Goal: Navigation & Orientation: Understand site structure

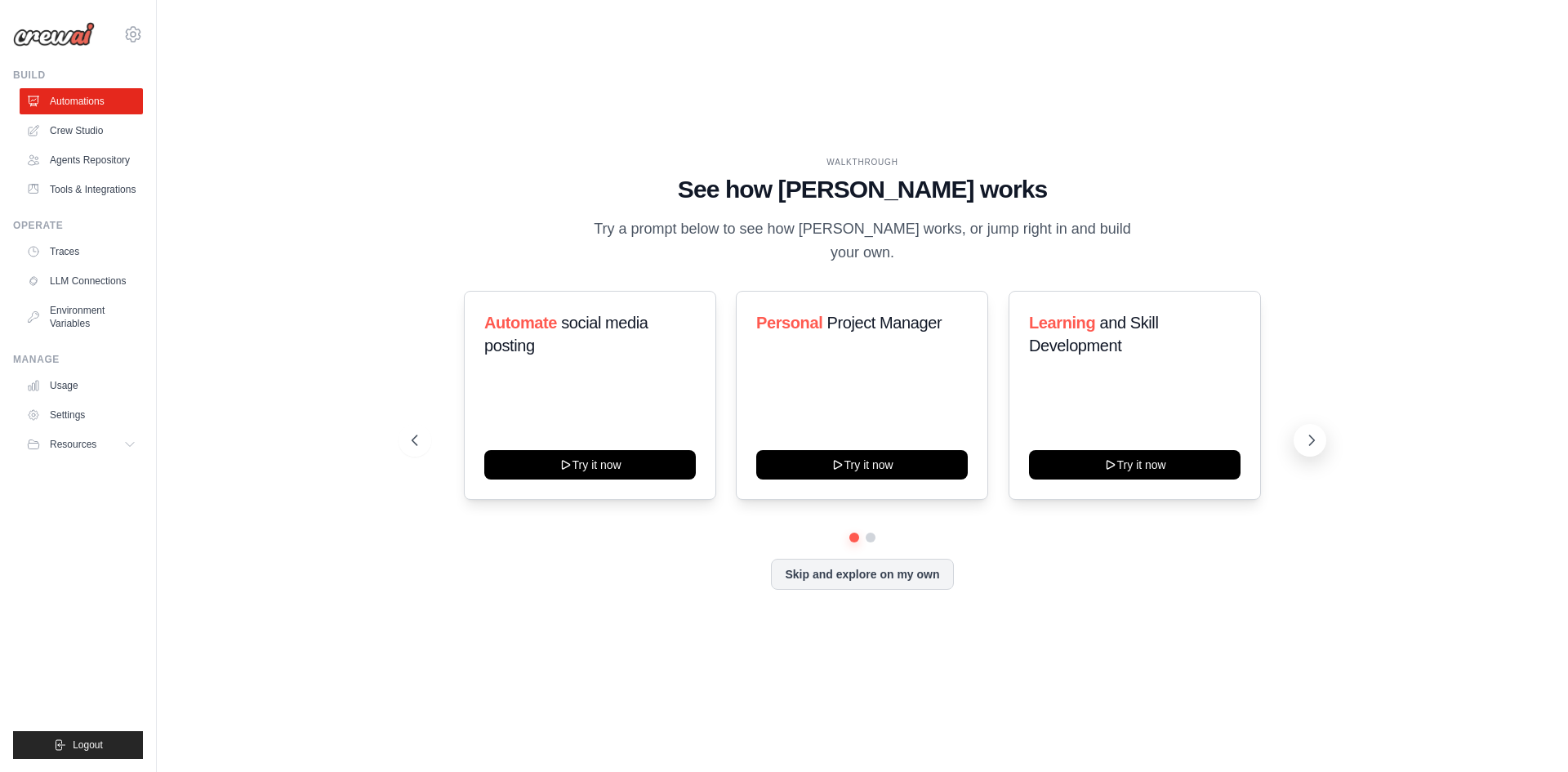
click at [1311, 432] on icon at bounding box center [1311, 440] width 16 height 16
click at [848, 573] on button "Skip and explore on my own" at bounding box center [862, 572] width 182 height 31
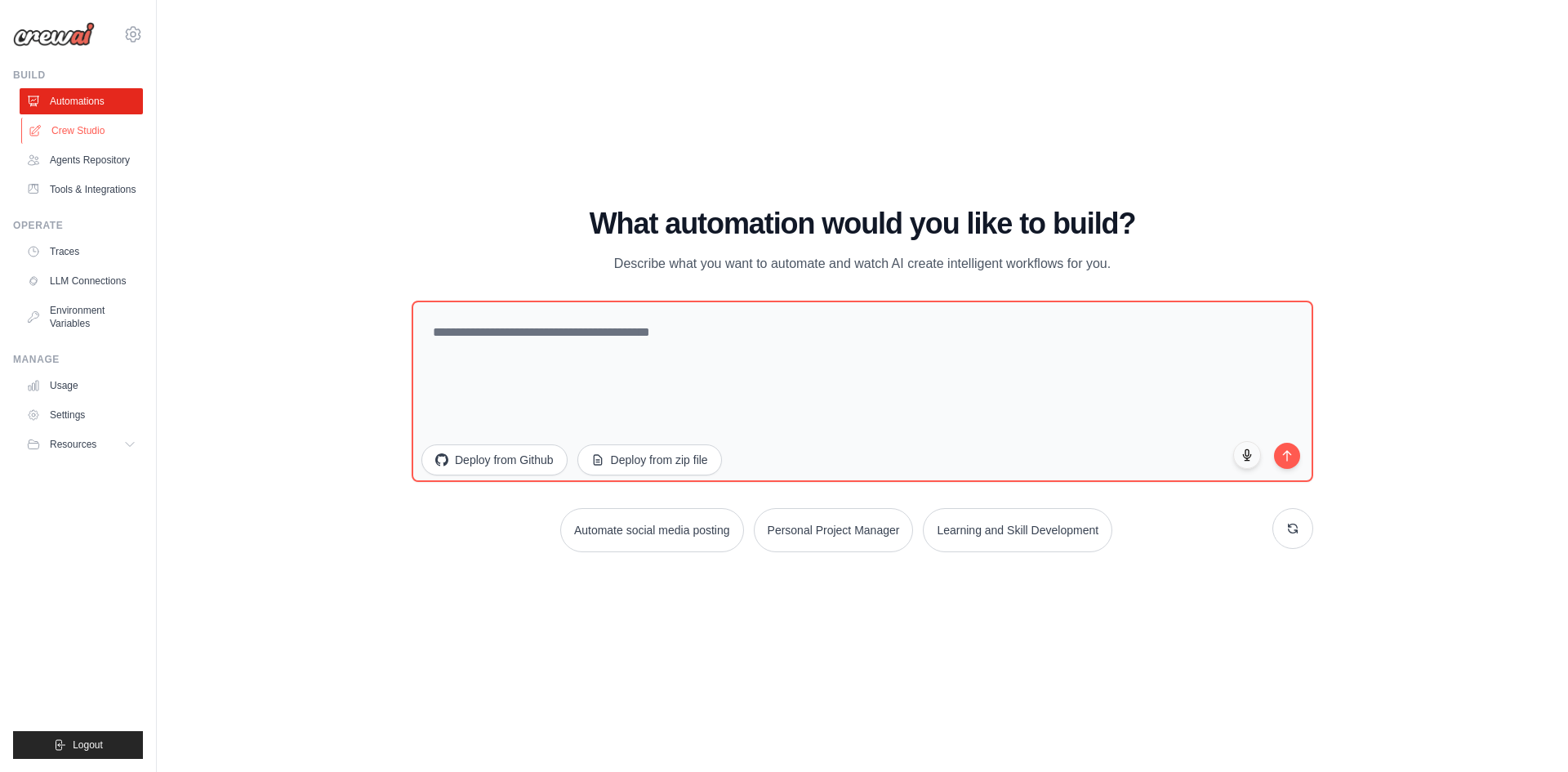
click at [106, 125] on link "Crew Studio" at bounding box center [83, 131] width 123 height 27
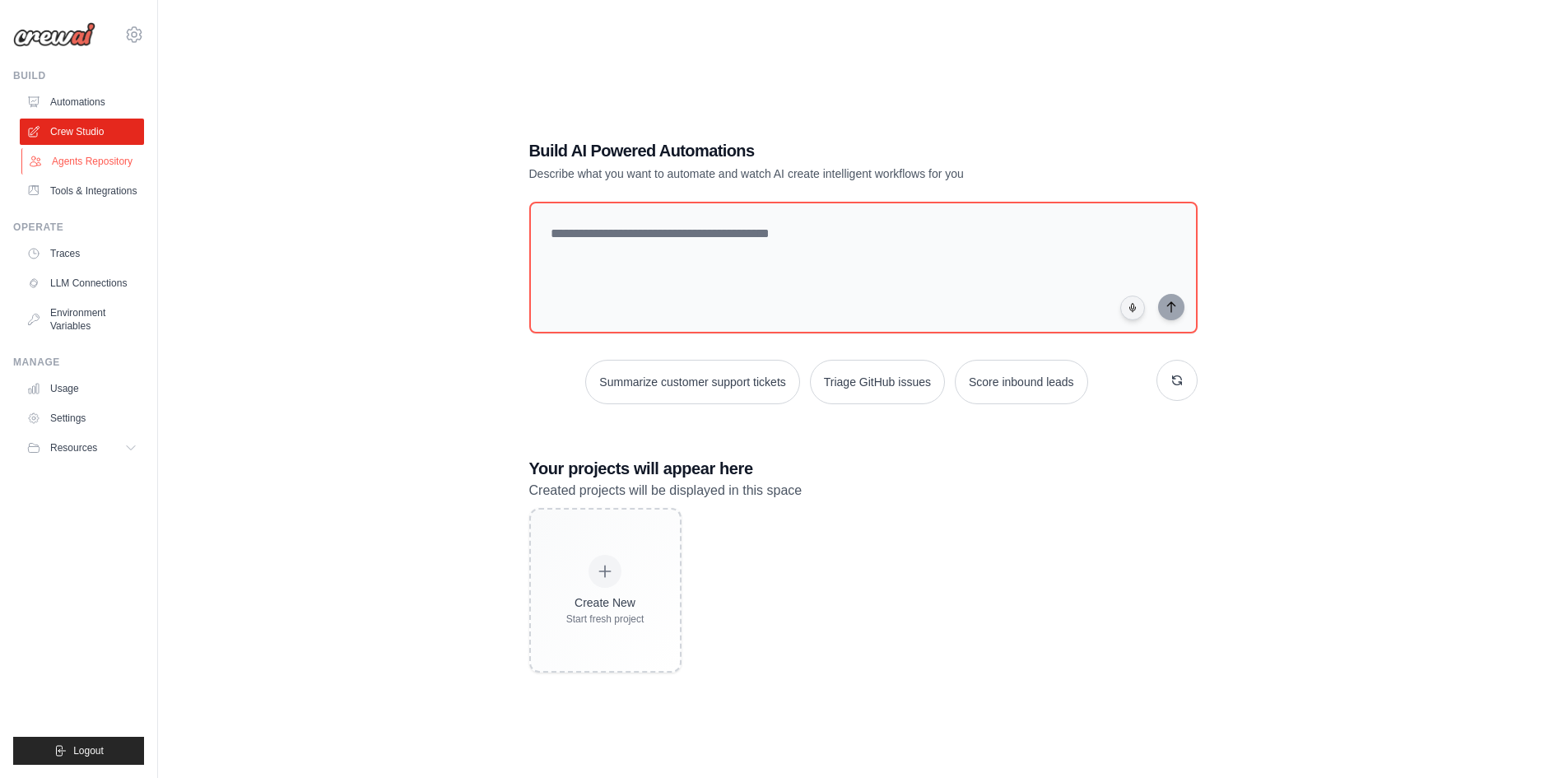
click at [86, 167] on link "Agents Repository" at bounding box center [83, 162] width 124 height 27
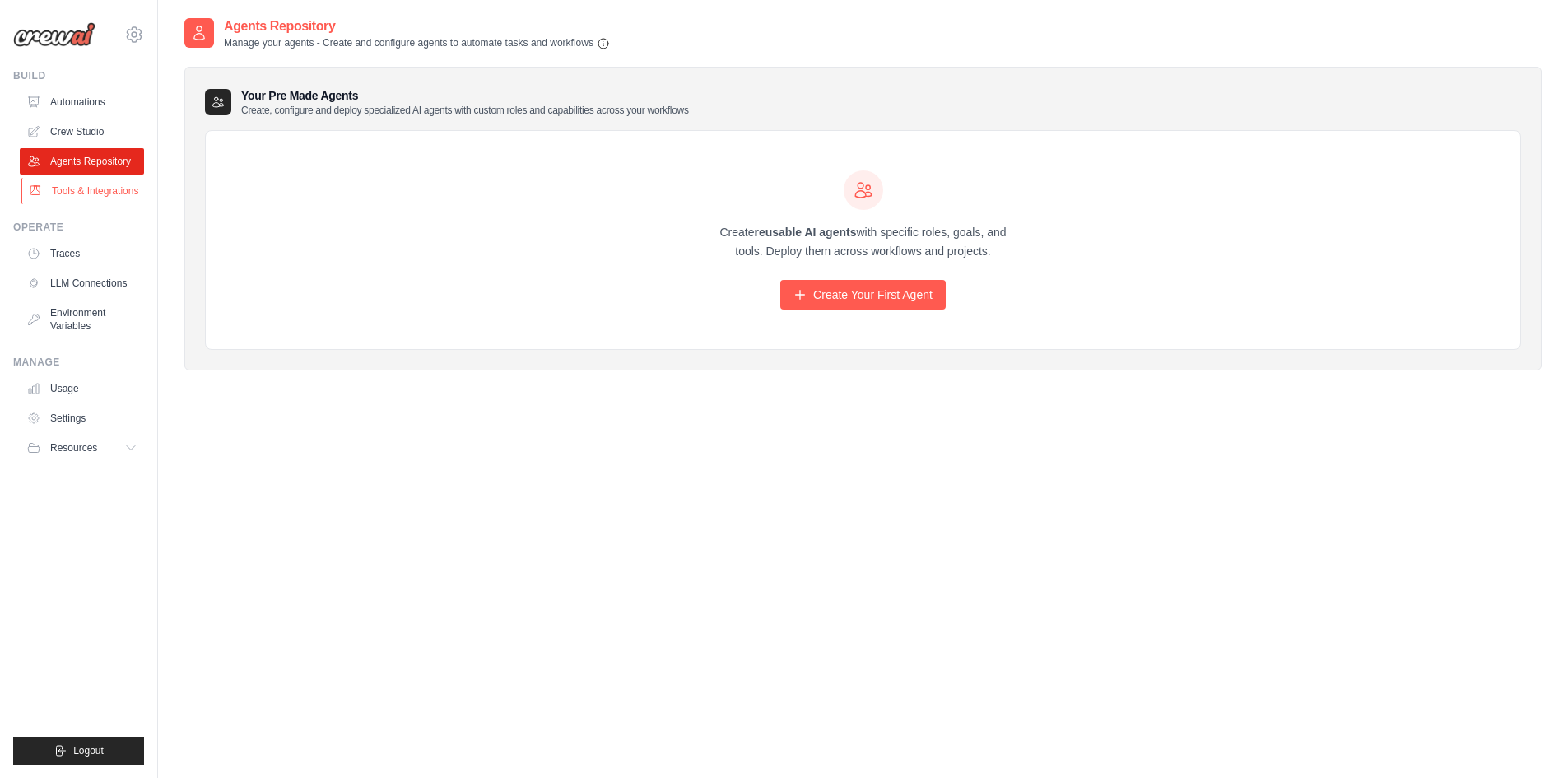
click at [101, 193] on link "Tools & Integrations" at bounding box center [83, 191] width 124 height 27
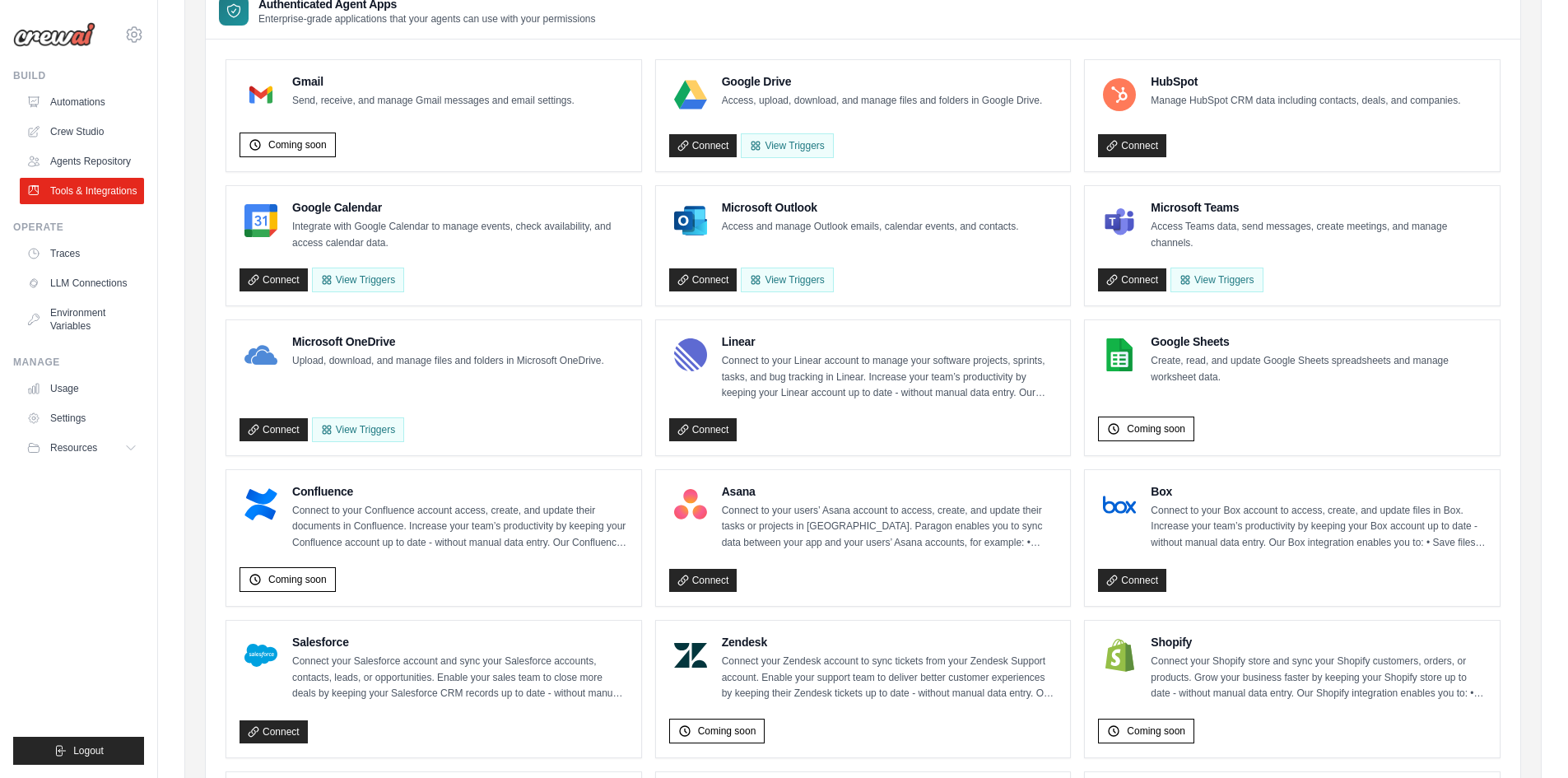
scroll to position [145, 0]
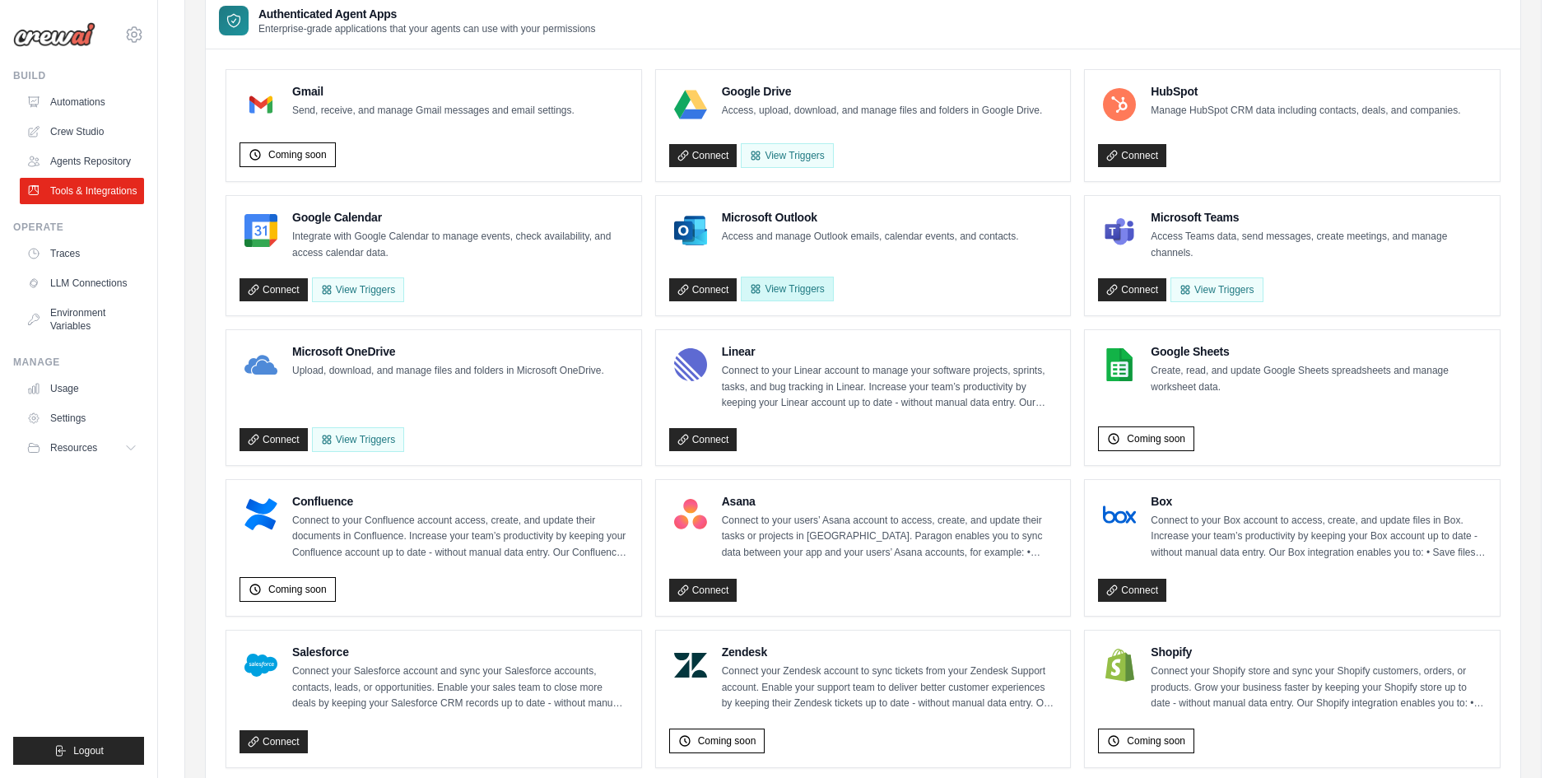
click at [802, 297] on button "View Triggers" at bounding box center [787, 289] width 92 height 25
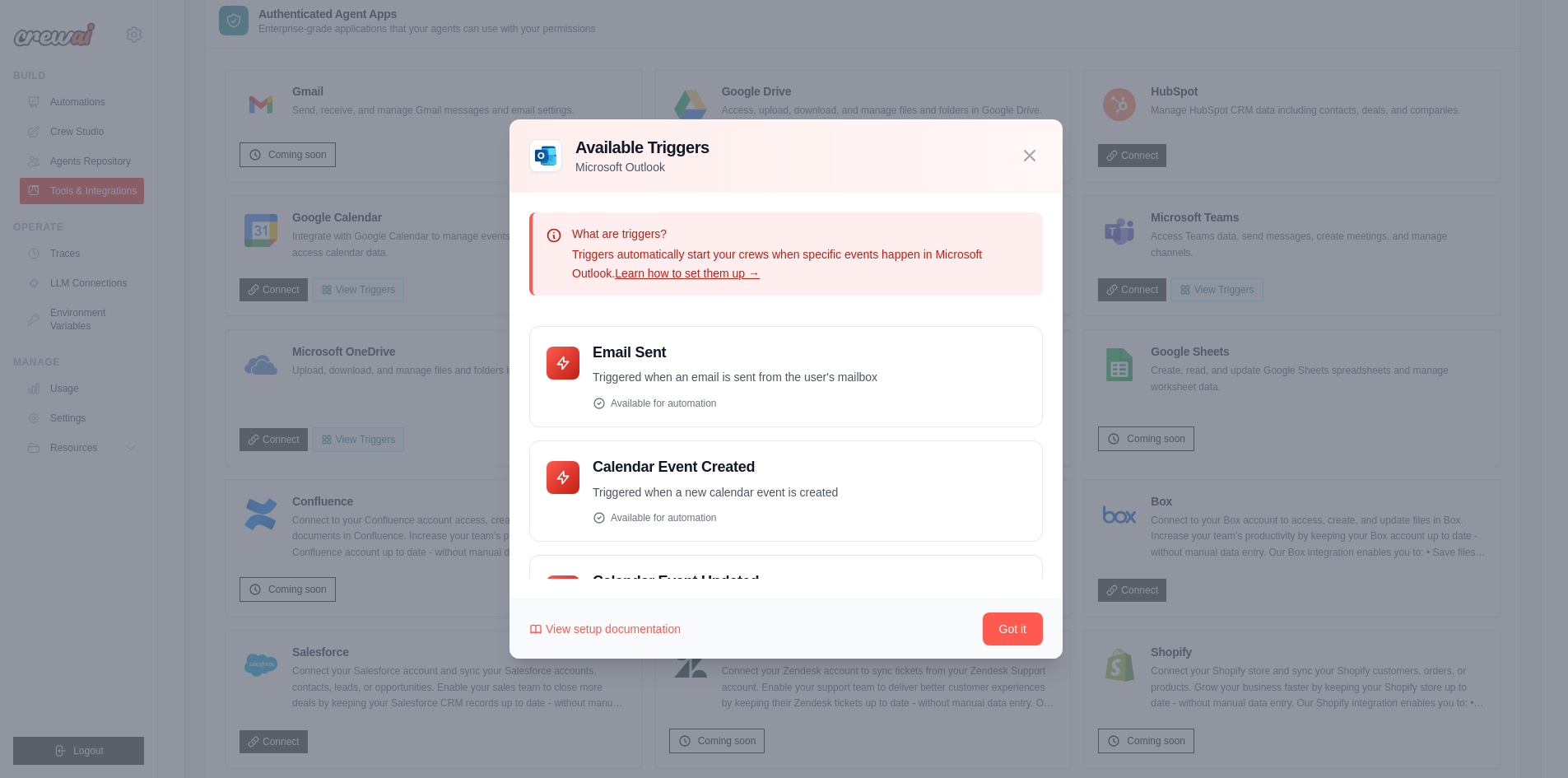
scroll to position [247, 0]
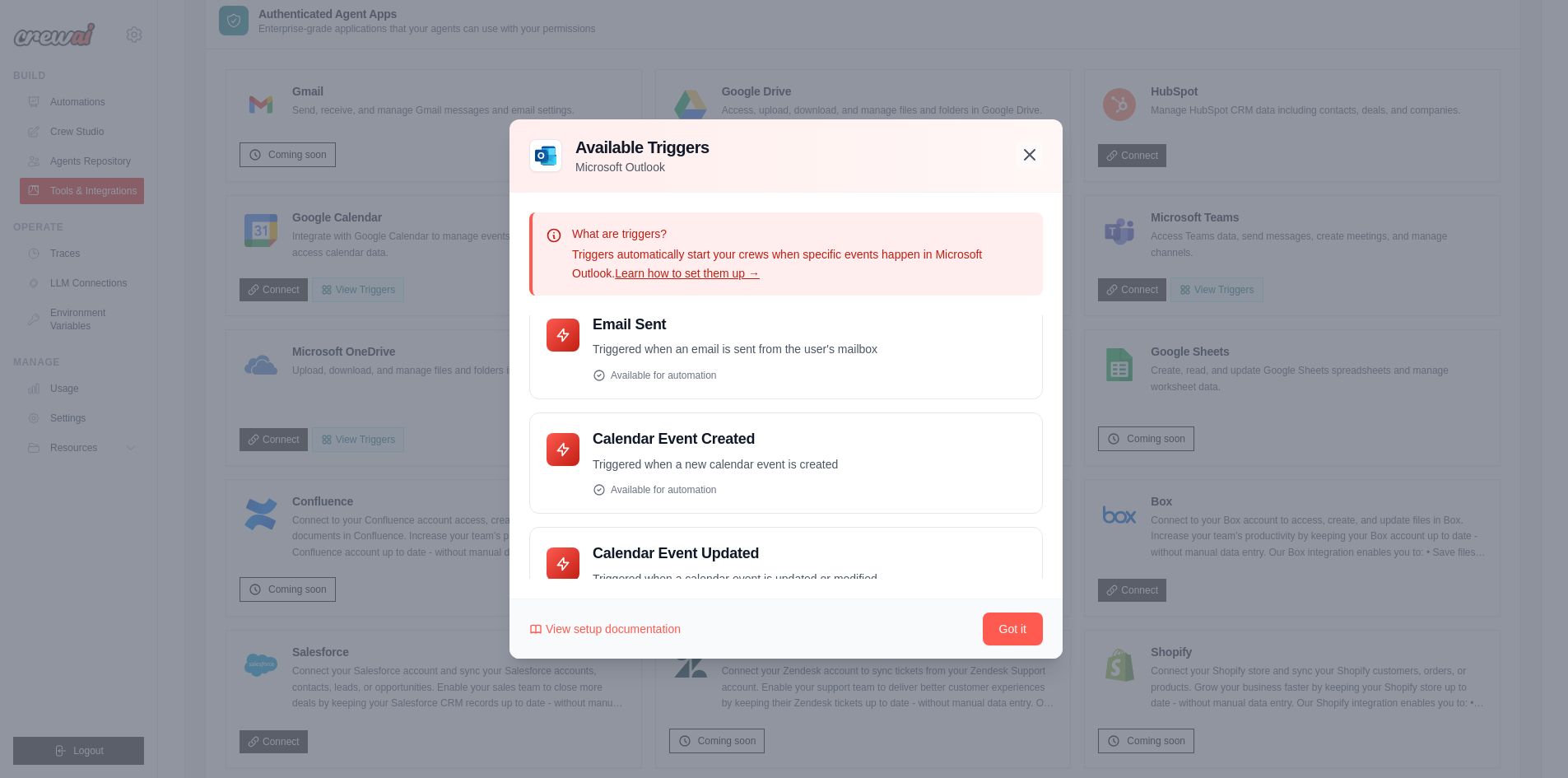
click at [1035, 154] on icon "button" at bounding box center [1029, 154] width 20 height 20
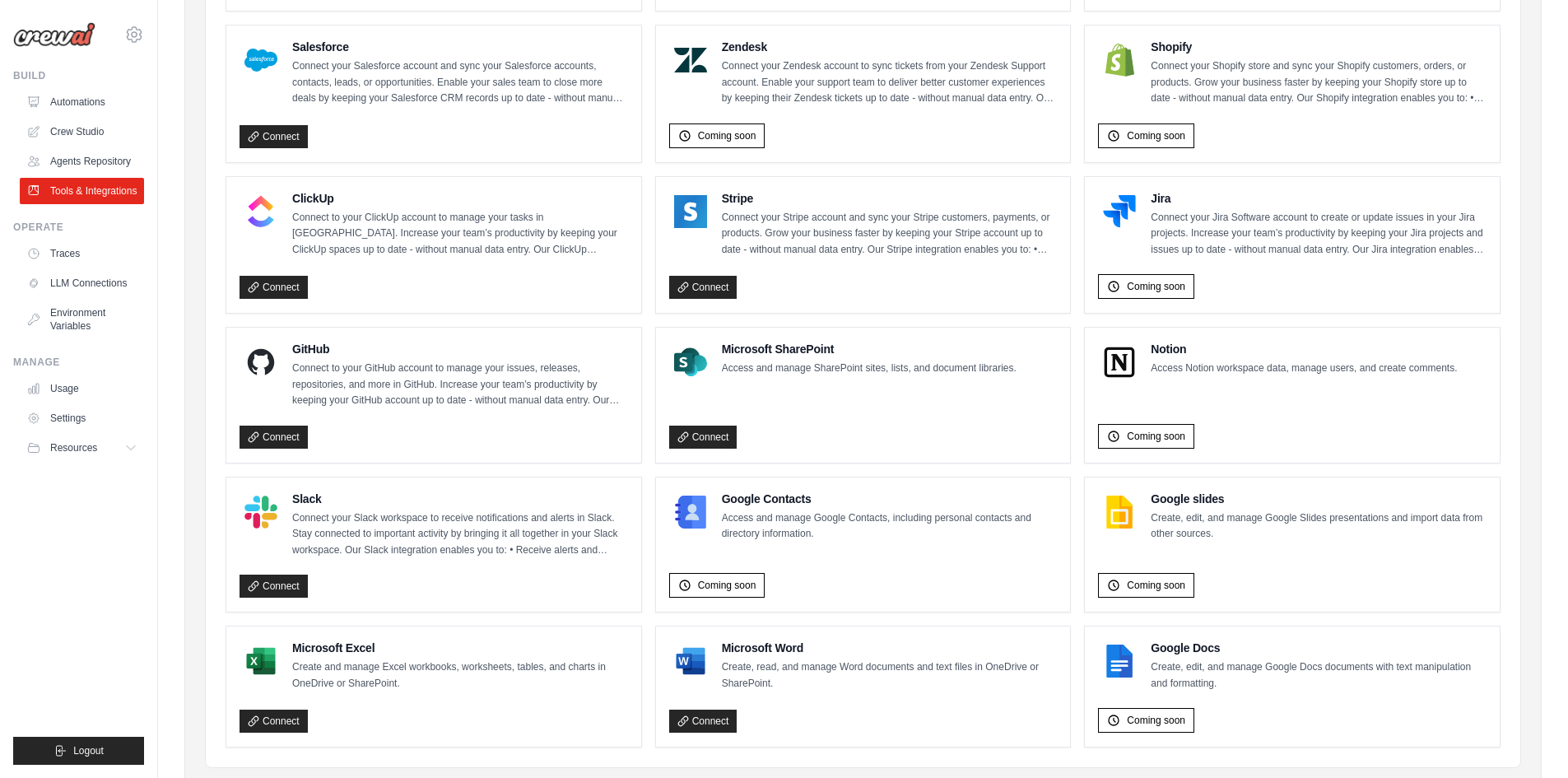
scroll to position [804, 0]
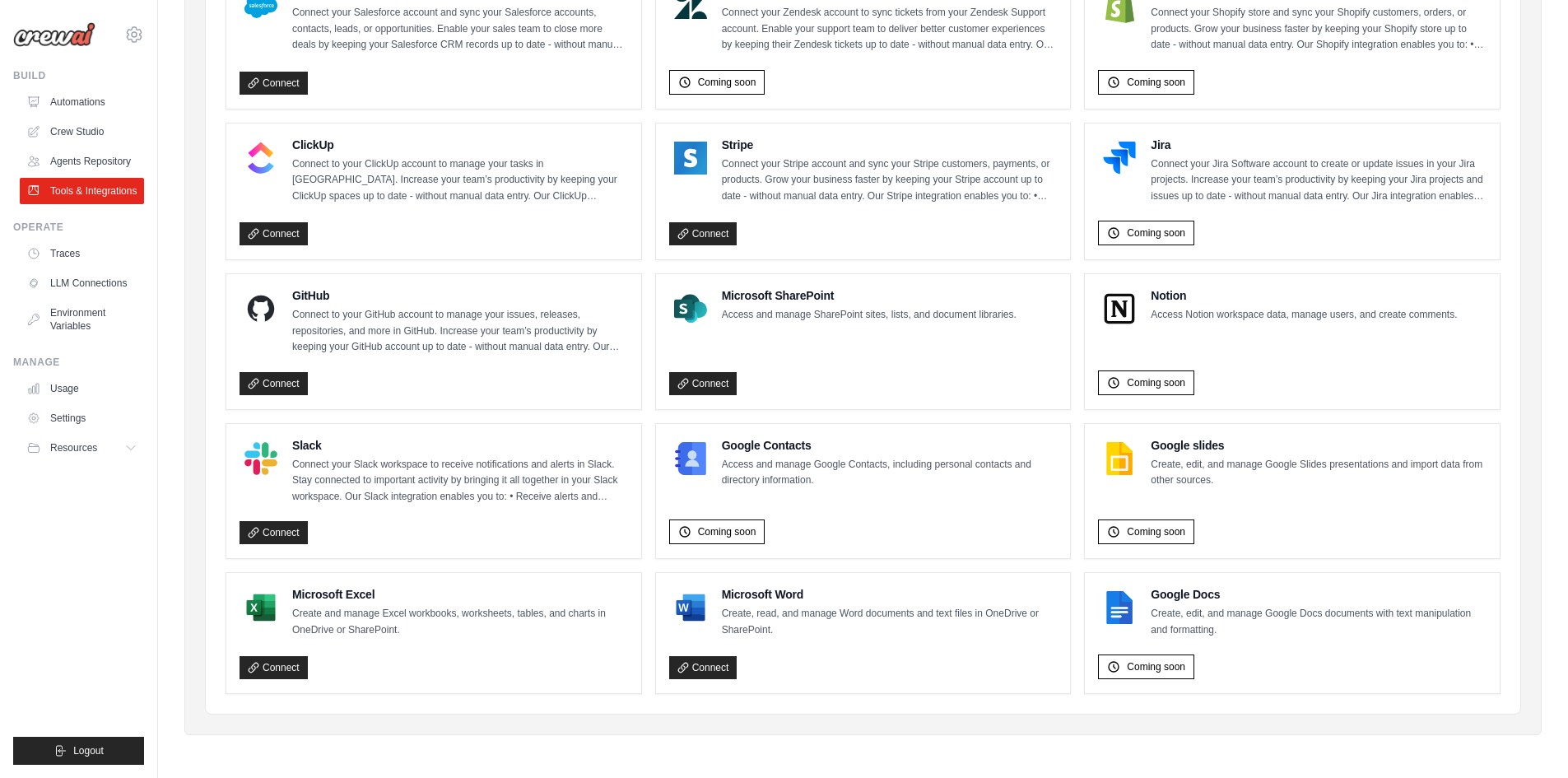
drag, startPoint x: 906, startPoint y: 475, endPoint x: 903, endPoint y: 520, distance: 45.1
click at [903, 520] on div "Coming soon" at bounding box center [863, 529] width 389 height 33
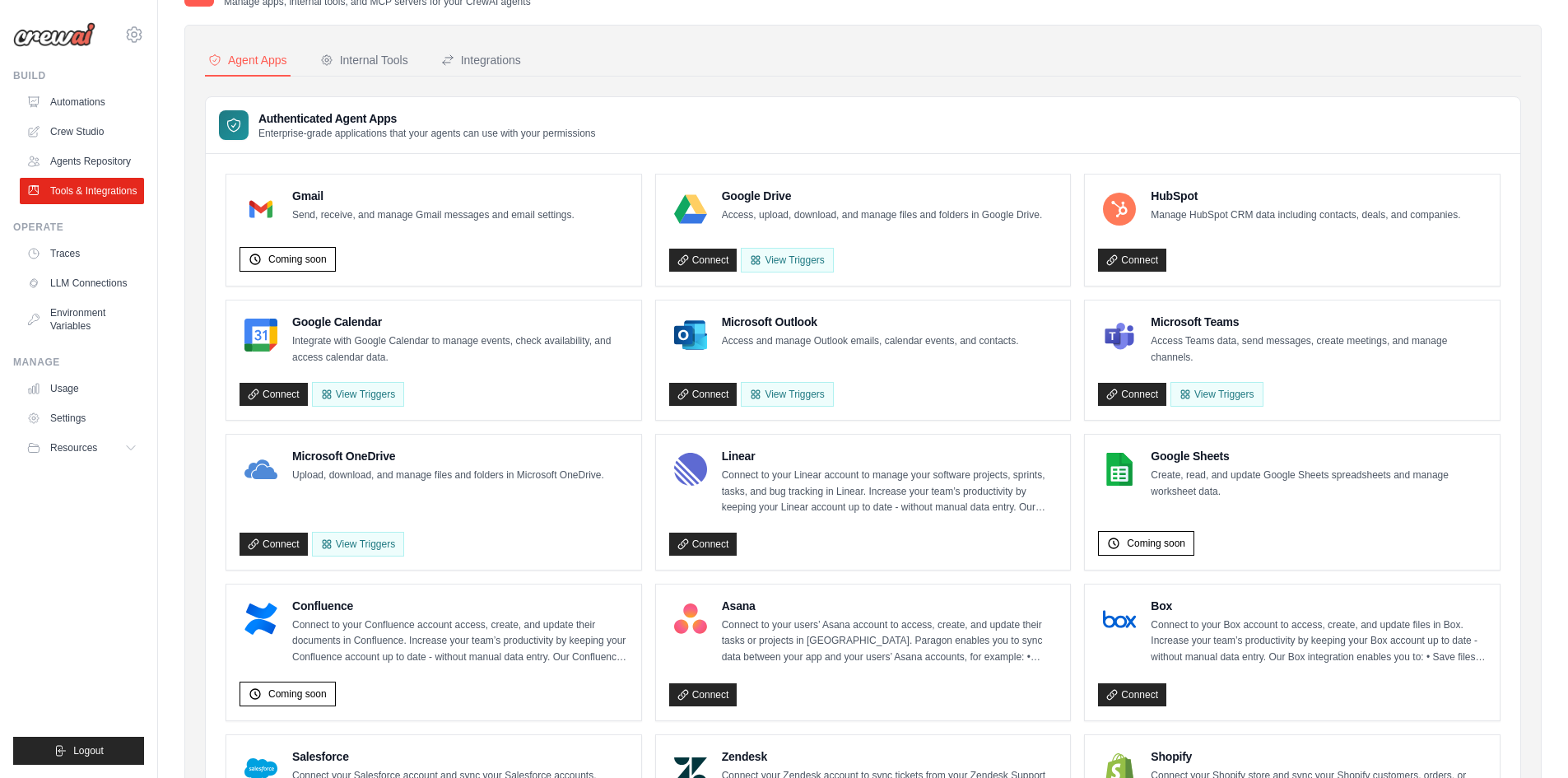
scroll to position [0, 0]
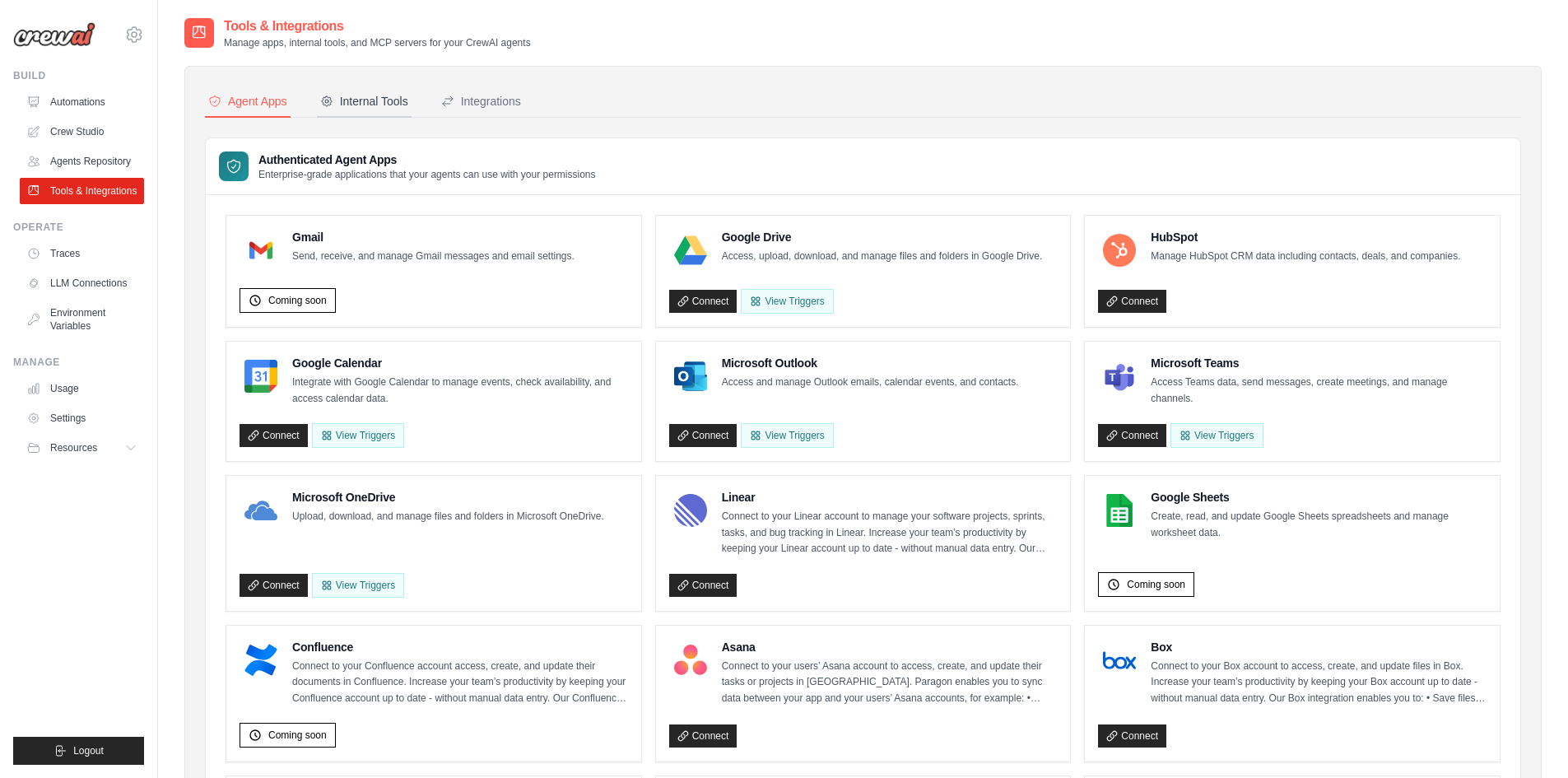
click at [375, 106] on div "Internal Tools" at bounding box center [365, 100] width 88 height 16
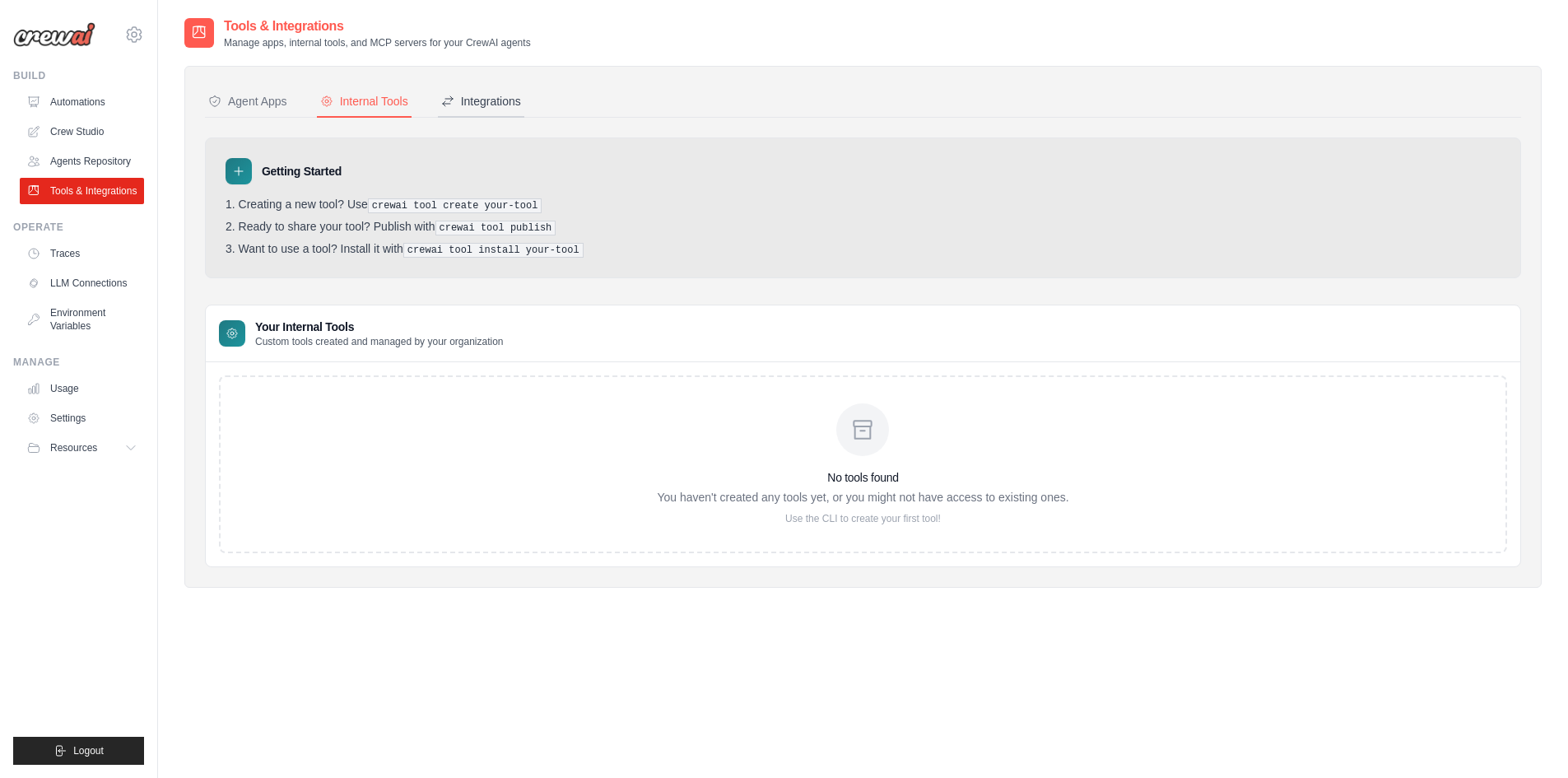
click at [474, 102] on div "Integrations" at bounding box center [481, 100] width 79 height 16
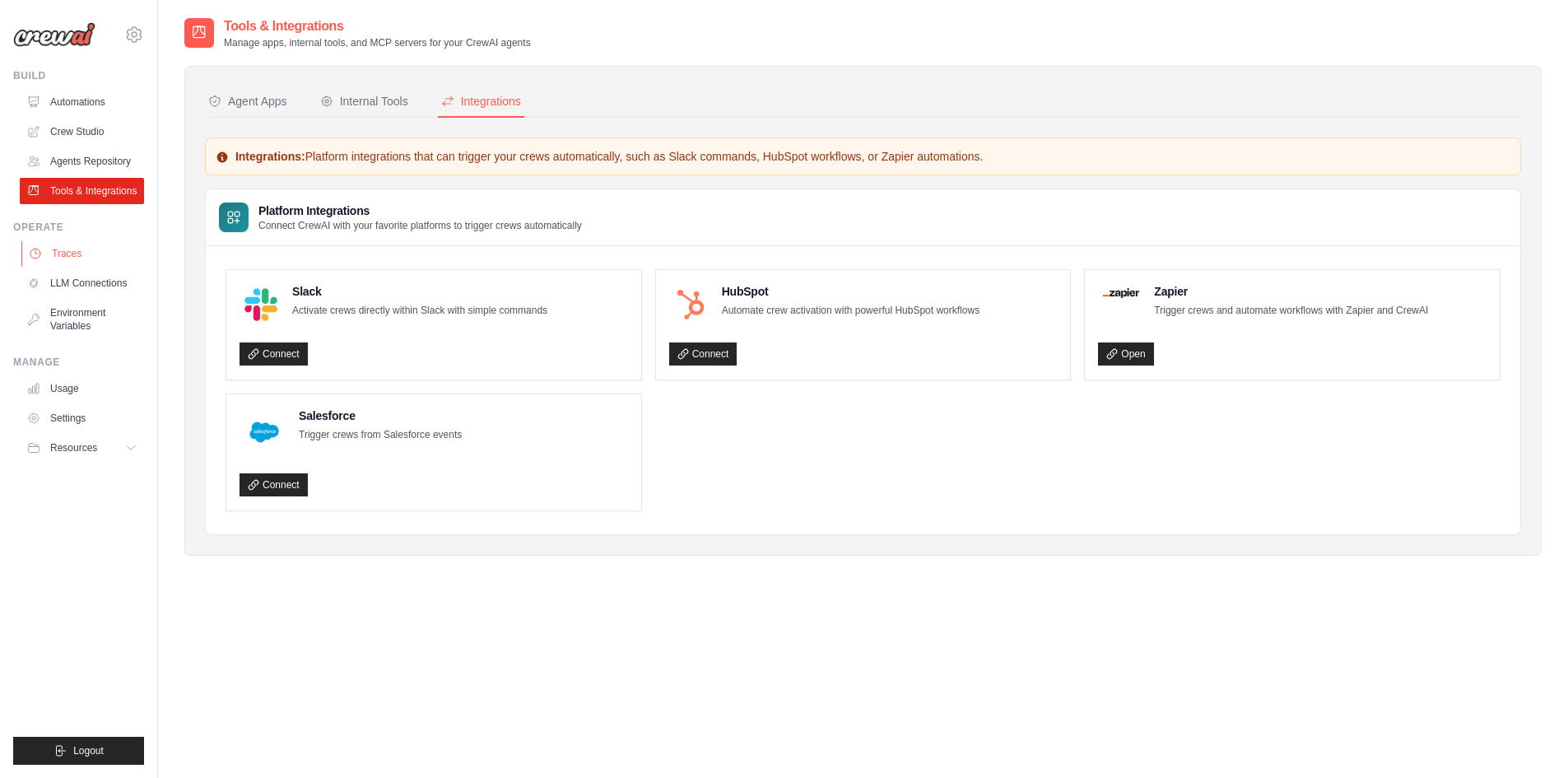
click at [92, 248] on link "Traces" at bounding box center [83, 254] width 124 height 27
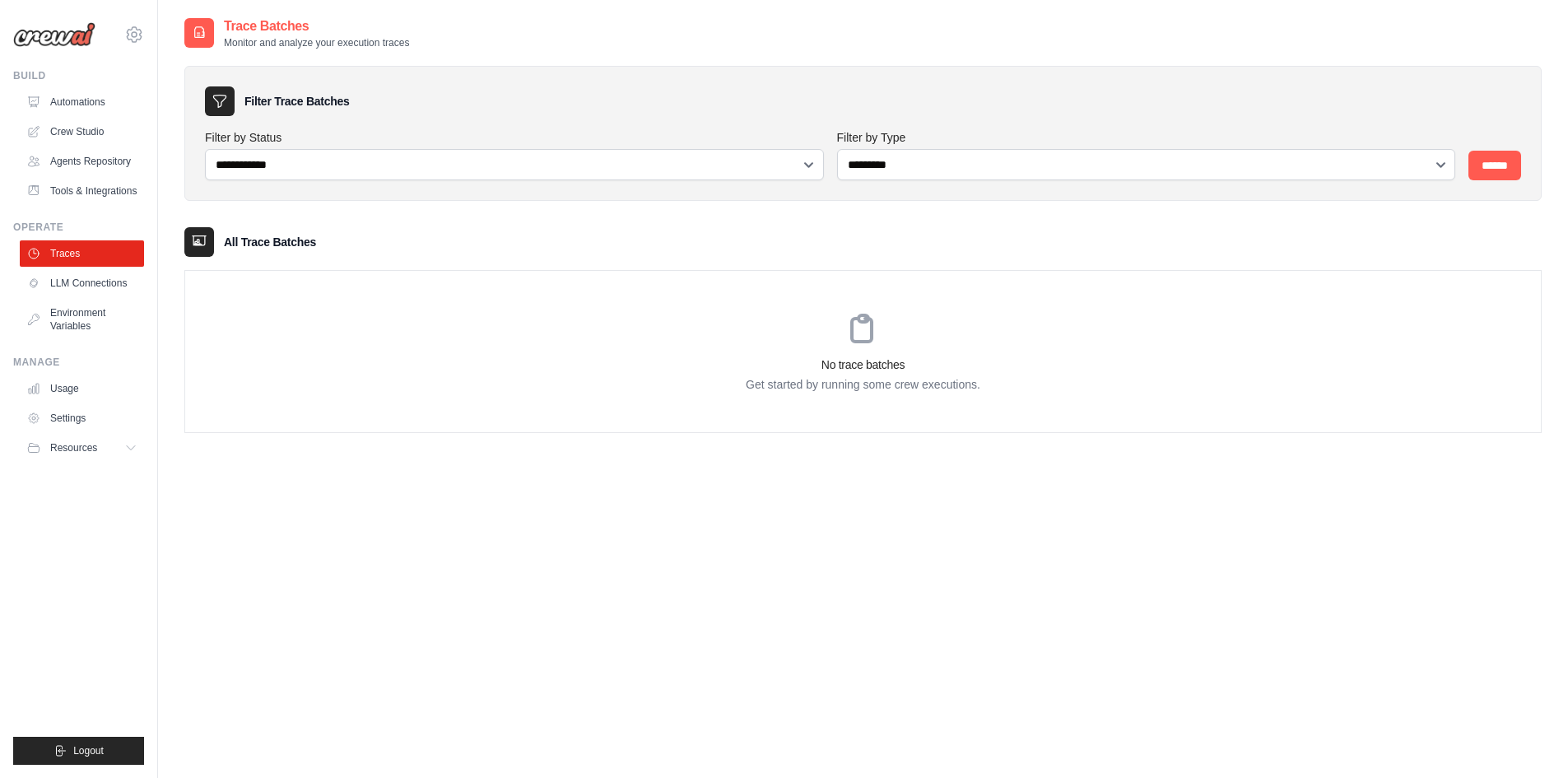
click at [100, 288] on link "LLM Connections" at bounding box center [82, 283] width 124 height 27
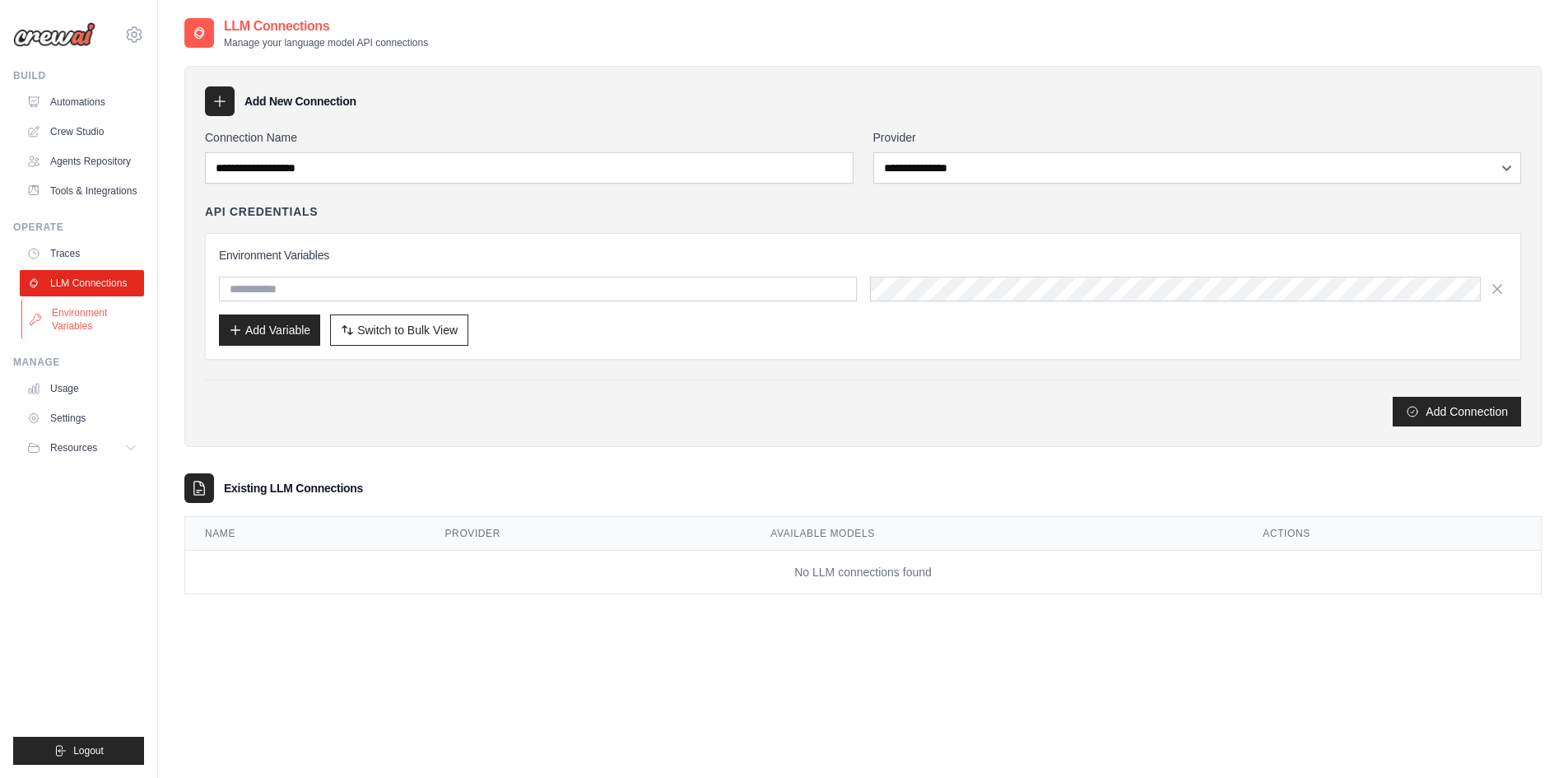
click at [96, 317] on link "Environment Variables" at bounding box center [83, 319] width 124 height 39
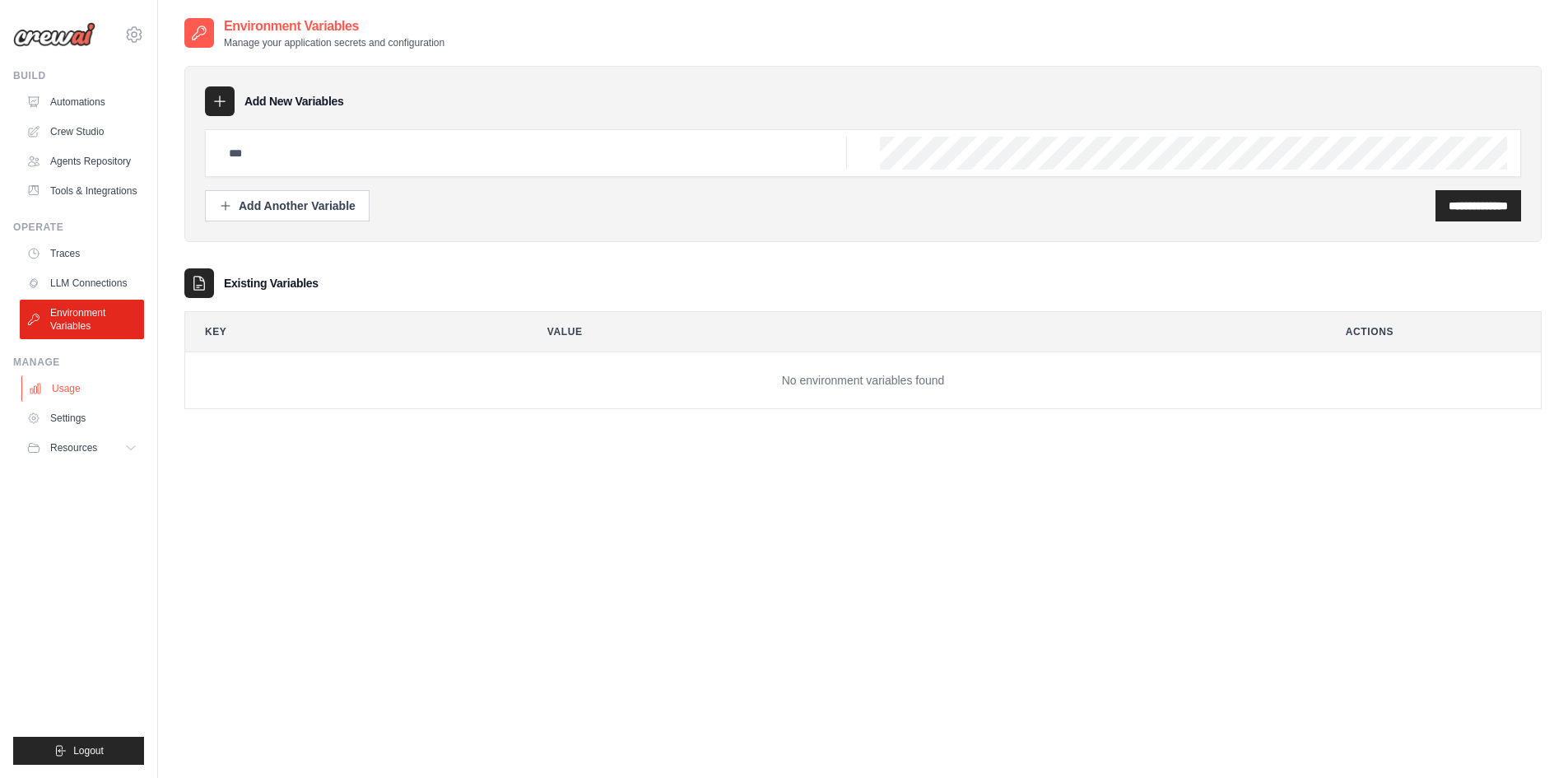
click at [84, 381] on link "Usage" at bounding box center [83, 389] width 124 height 27
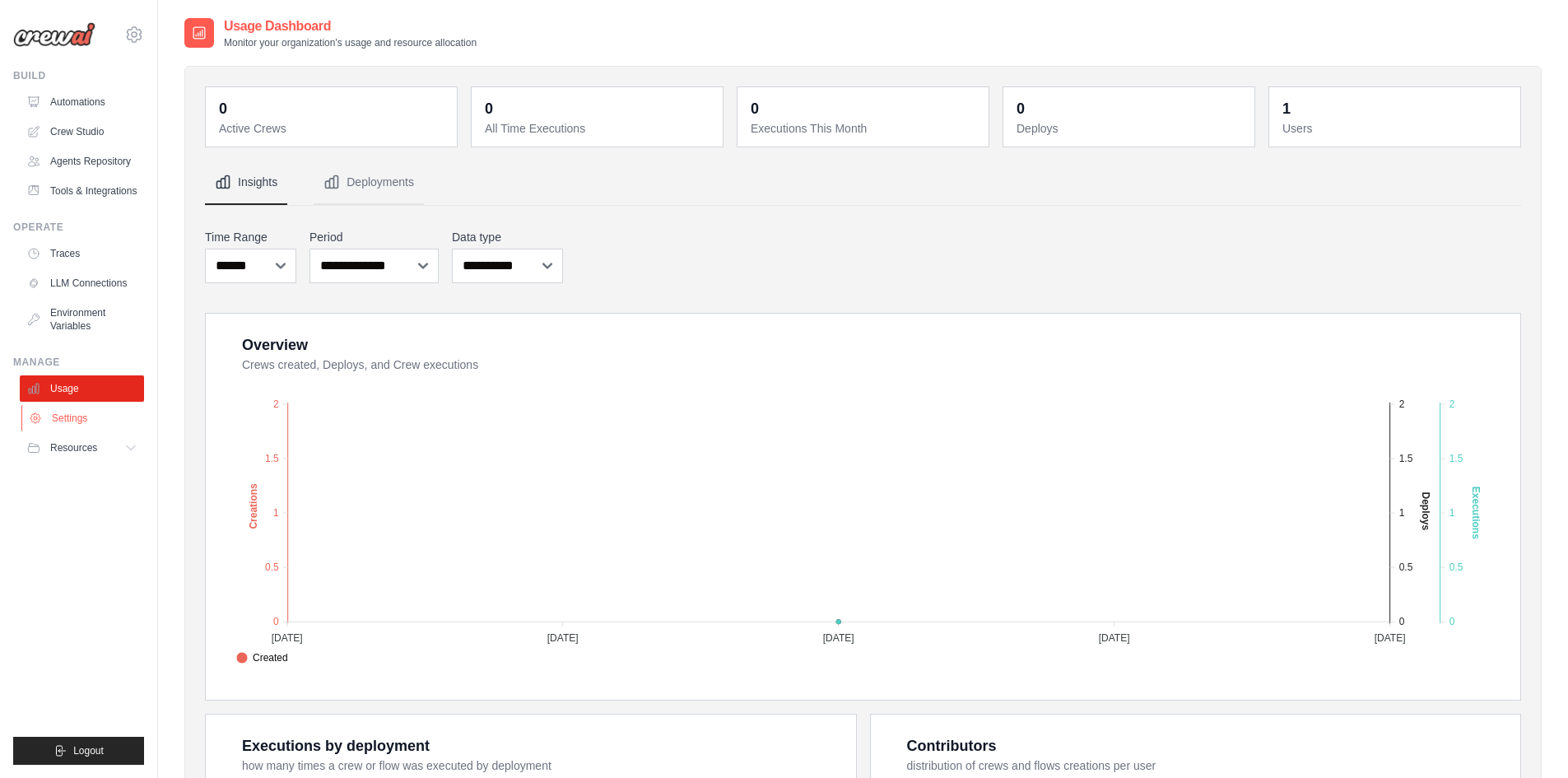
click at [83, 426] on link "Settings" at bounding box center [83, 418] width 124 height 27
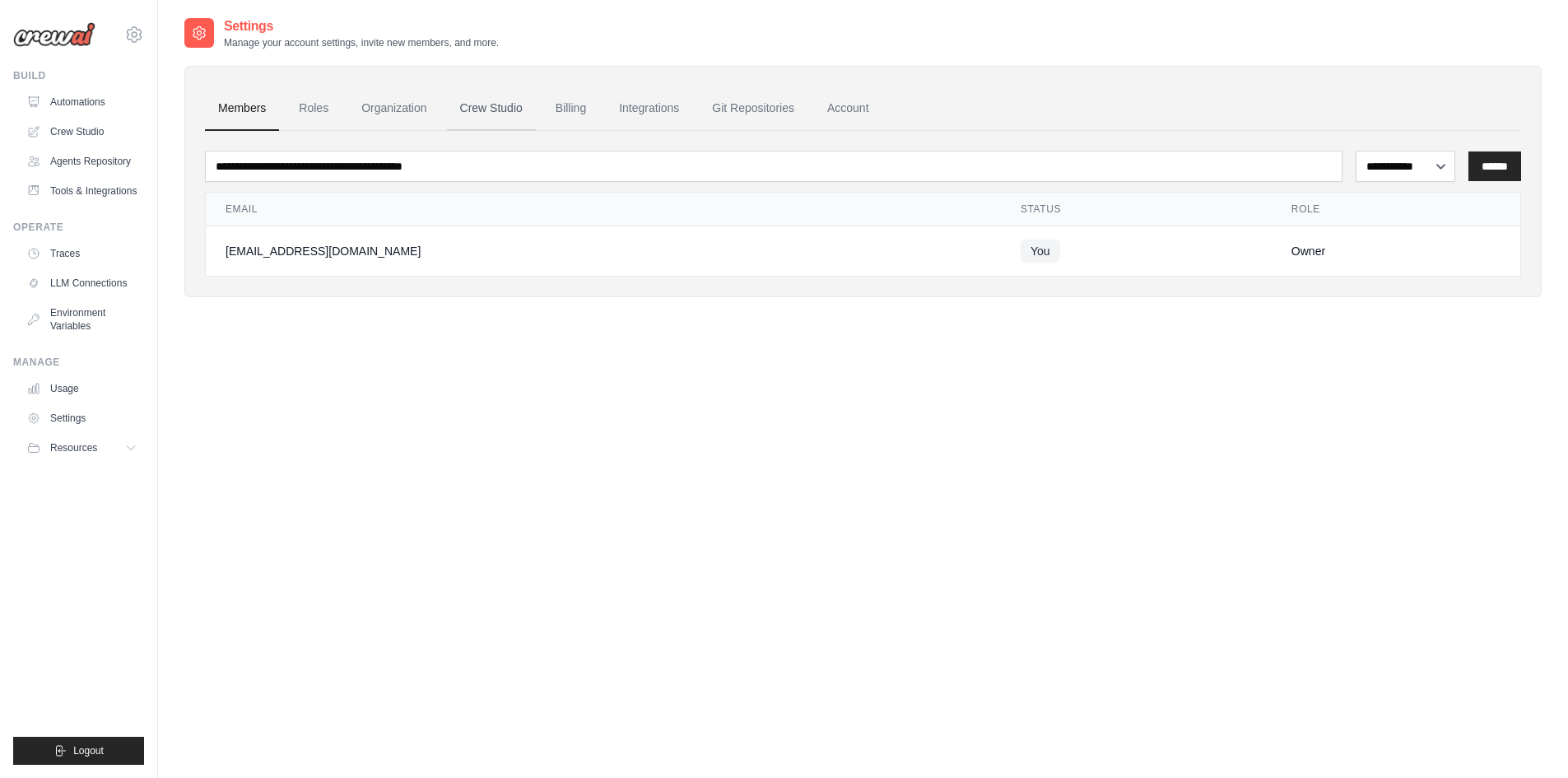
click at [509, 121] on link "Crew Studio" at bounding box center [491, 108] width 89 height 44
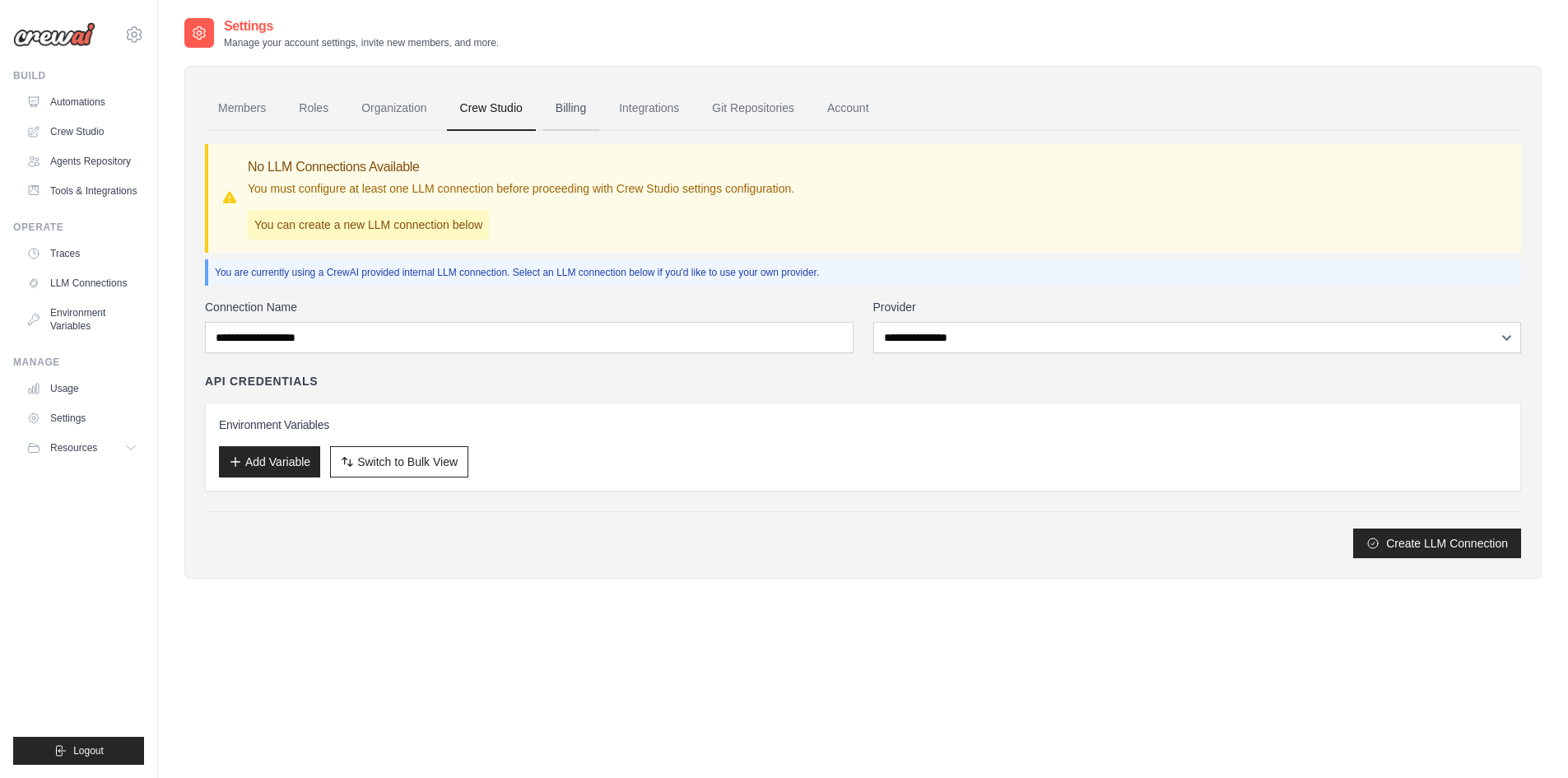
click at [577, 114] on link "Billing" at bounding box center [571, 108] width 56 height 44
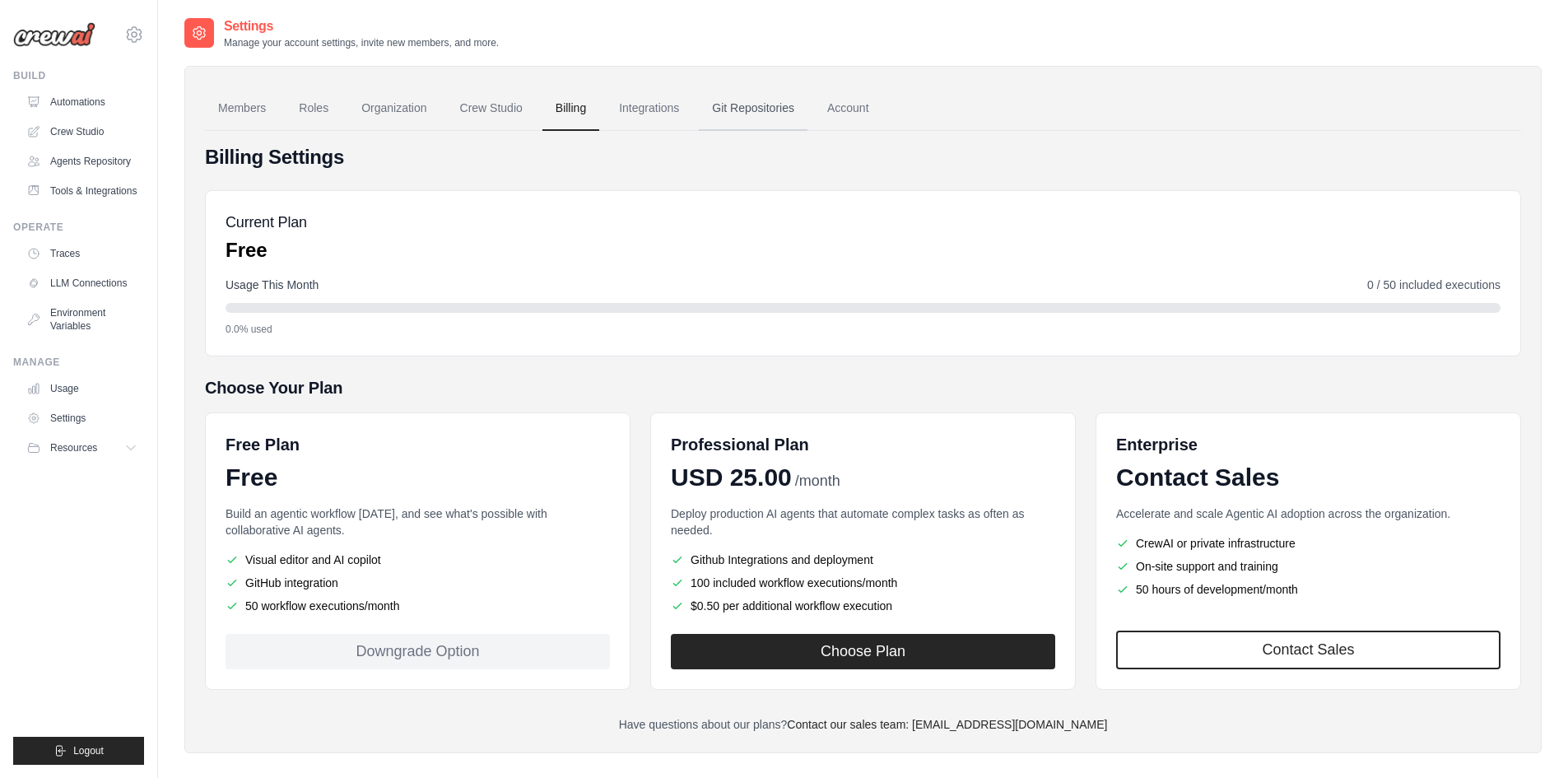
click at [755, 106] on link "Git Repositories" at bounding box center [753, 108] width 109 height 44
